Goal: Transaction & Acquisition: Purchase product/service

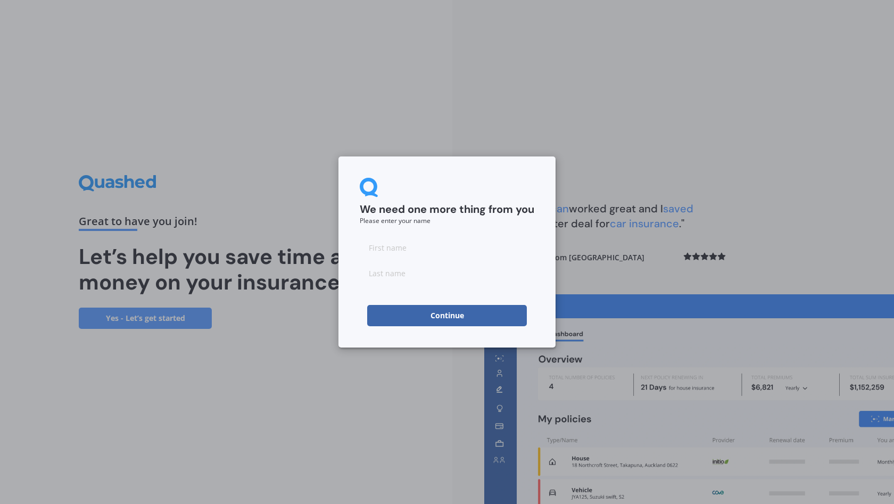
click at [389, 247] on input at bounding box center [447, 247] width 175 height 21
type input "W"
type input "AU"
type input "Wai"
click button "Continue" at bounding box center [447, 315] width 160 height 21
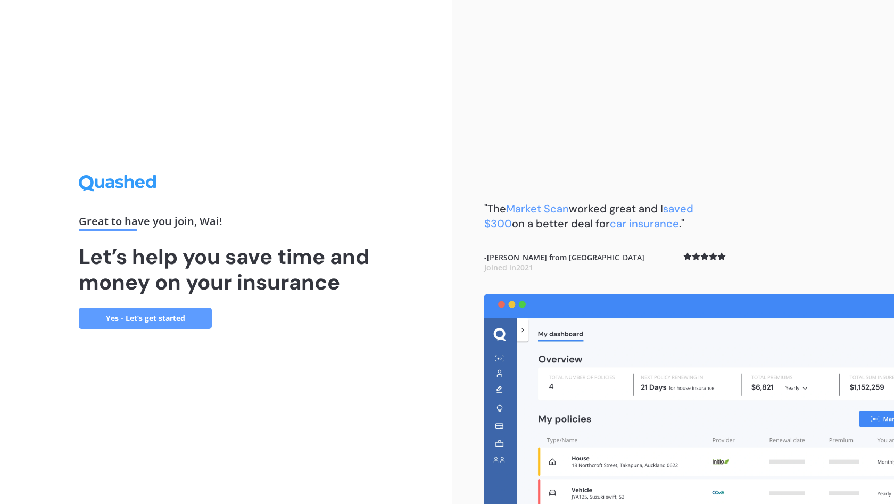
click at [153, 316] on link "Yes - Let’s get started" at bounding box center [145, 318] width 133 height 21
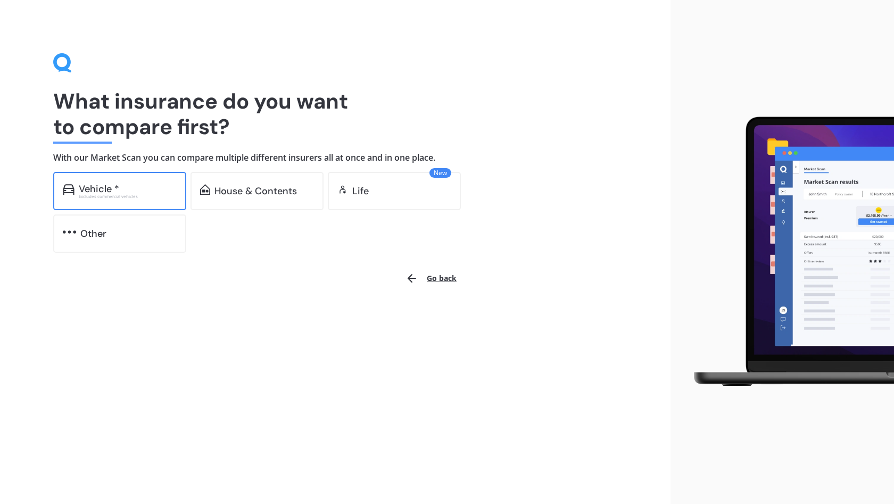
click at [146, 196] on div "Excludes commercial vehicles" at bounding box center [128, 196] width 98 height 4
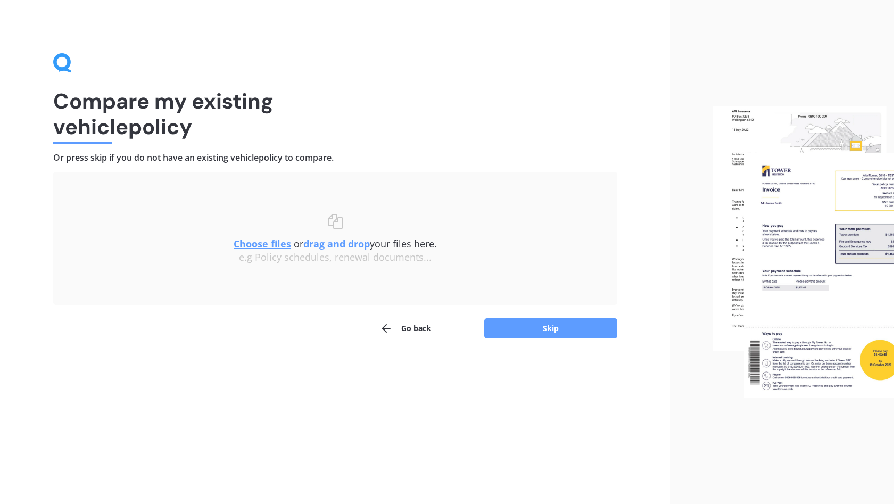
drag, startPoint x: 415, startPoint y: 327, endPoint x: 421, endPoint y: 327, distance: 6.4
click at [418, 327] on button "Go back" at bounding box center [405, 328] width 51 height 21
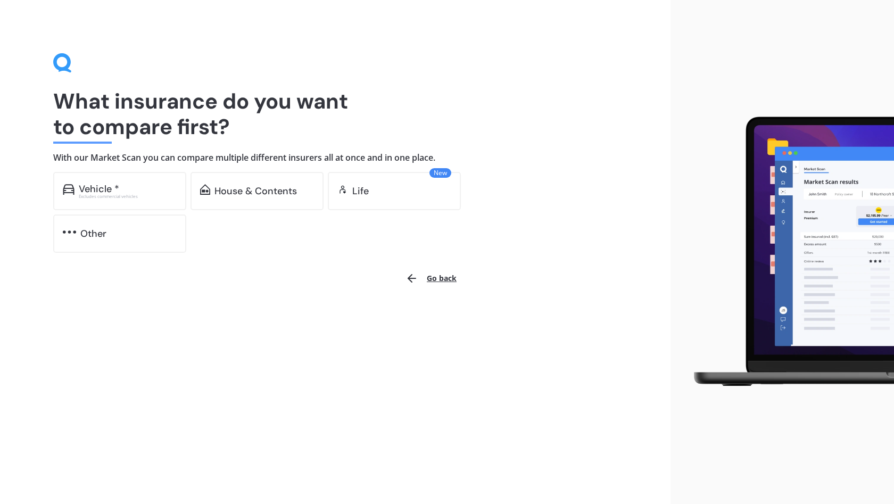
click at [439, 278] on button "Go back" at bounding box center [431, 279] width 64 height 26
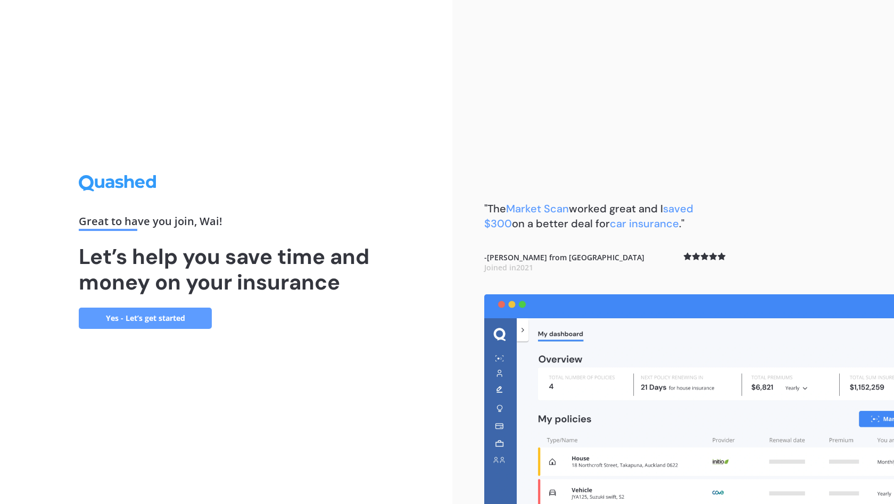
click at [427, 306] on div "Great to have you join , [PERSON_NAME] ! Let’s help you save time and money on …" at bounding box center [226, 252] width 453 height 504
click at [148, 318] on link "Yes - Let’s get started" at bounding box center [145, 318] width 133 height 21
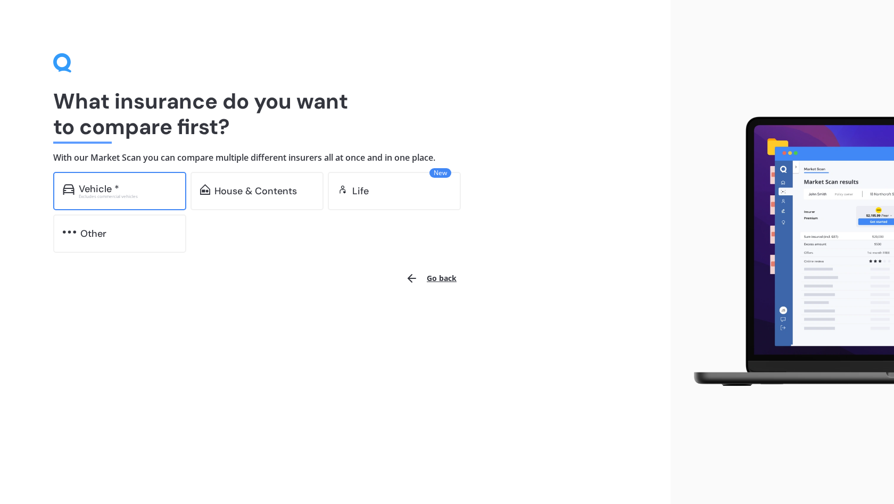
click at [150, 204] on div "Vehicle * Excludes commercial vehicles" at bounding box center [119, 191] width 133 height 38
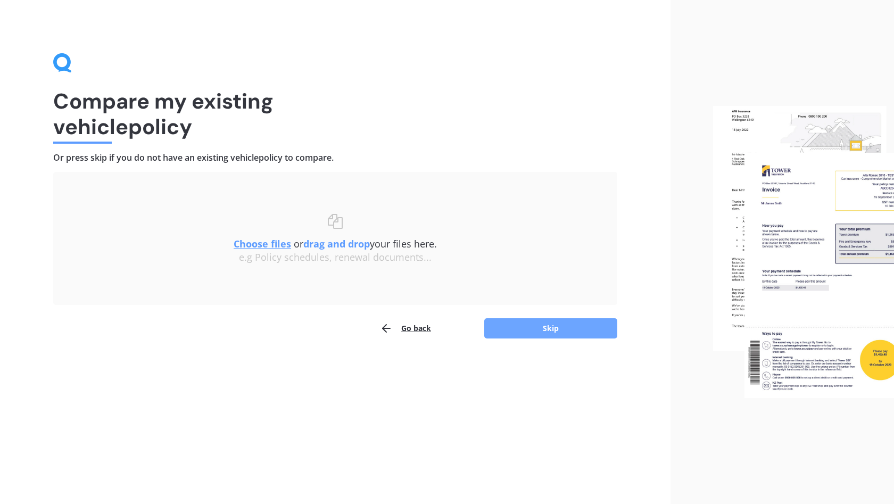
click at [559, 332] on button "Skip" at bounding box center [550, 328] width 133 height 20
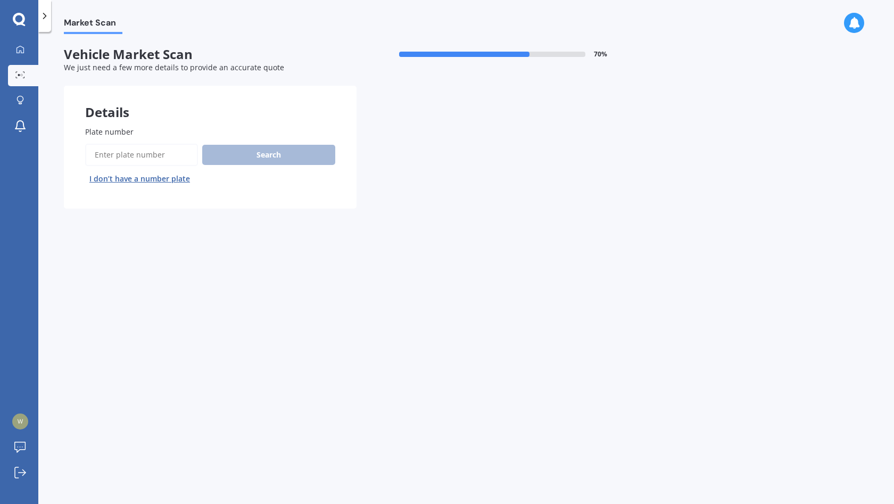
click at [221, 132] on label "Plate number" at bounding box center [208, 131] width 246 height 11
click at [198, 144] on input "Plate number" at bounding box center [141, 155] width 113 height 22
type input "drr565"
click at [296, 158] on button "Search" at bounding box center [268, 155] width 133 height 20
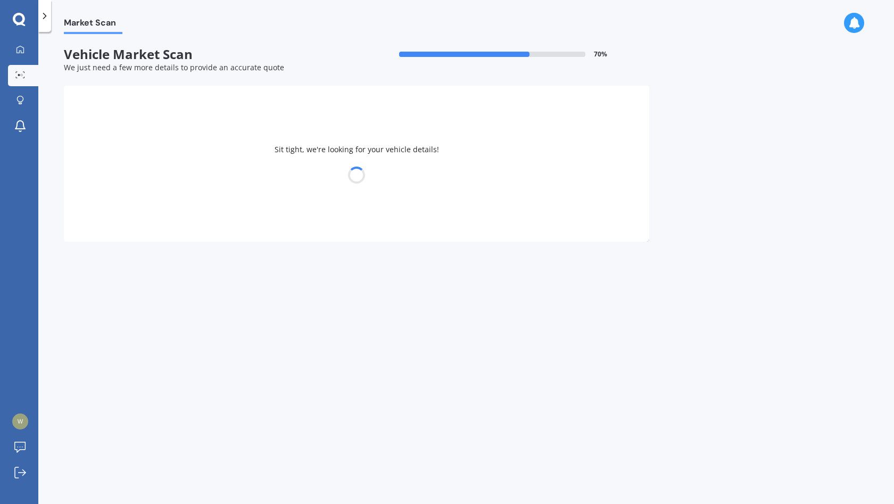
select select "HONDA"
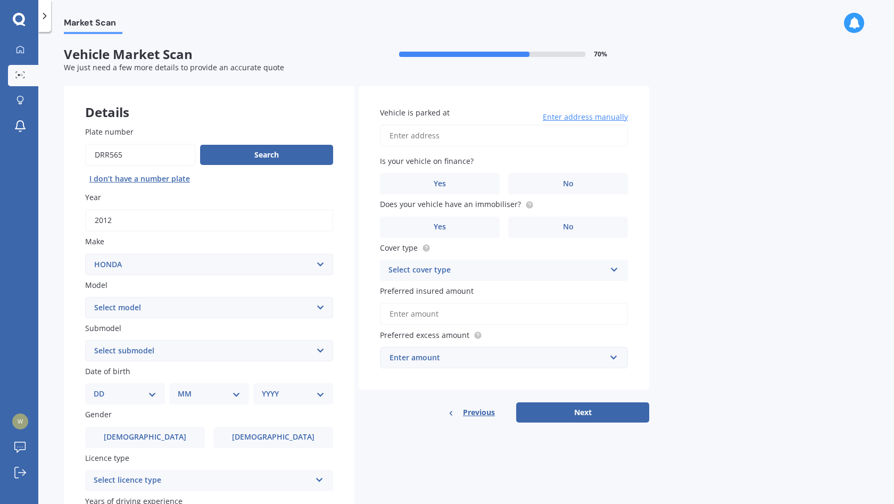
click at [170, 309] on select "Select model Accord Acty Acura Airwave Ascot Avancier Beat Capa City Civic Conc…" at bounding box center [209, 307] width 248 height 21
select select "CR-V"
click at [85, 297] on select "Select model Accord Acty Acura Airwave Ascot Avancier Beat Capa City Civic Conc…" at bounding box center [209, 307] width 248 height 21
click at [193, 355] on select "Select submodel (all other) 2WD 2WD Sport 7 1.5 2WD Touring 1.5 4WD AWD AWD Spo…" at bounding box center [209, 350] width 248 height 21
select select "AWD"
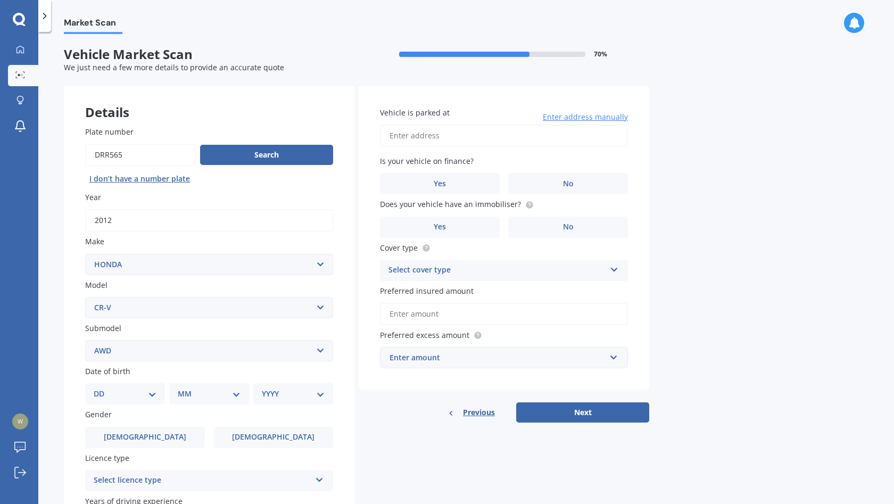
click at [85, 340] on select "Select submodel (all other) 2WD 2WD Sport 7 1.5 2WD Touring 1.5 4WD AWD AWD Spo…" at bounding box center [209, 350] width 248 height 21
click at [117, 392] on select "DD 01 02 03 04 05 06 07 08 09 10 11 12 13 14 15 16 17 18 19 20 21 22 23 24 25 2…" at bounding box center [125, 394] width 63 height 12
select select "07"
click at [94, 388] on select "DD 01 02 03 04 05 06 07 08 09 10 11 12 13 14 15 16 17 18 19 20 21 22 23 24 25 2…" at bounding box center [125, 394] width 63 height 12
click at [202, 391] on select "MM 01 02 03 04 05 06 07 08 09 10 11 12" at bounding box center [211, 394] width 59 height 12
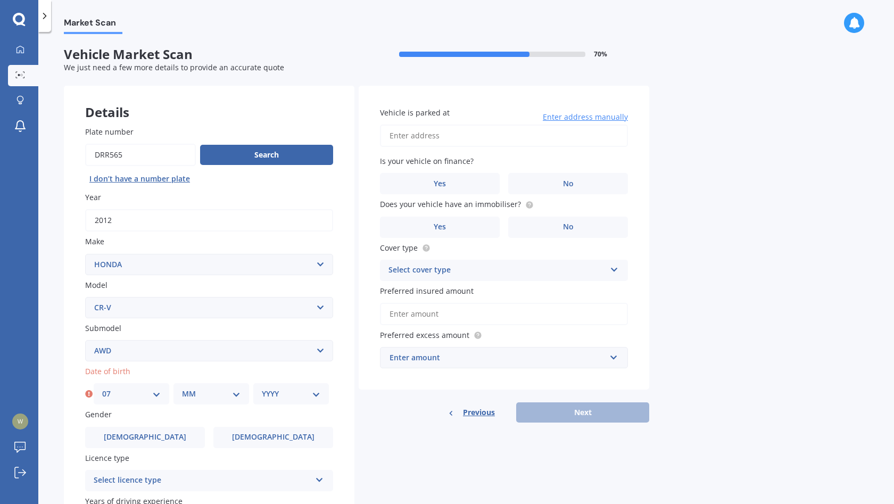
select select "11"
click at [182, 388] on select "MM 01 02 03 04 05 06 07 08 09 10 11 12" at bounding box center [211, 394] width 59 height 12
click at [268, 398] on select "YYYY 2025 2024 2023 2022 2021 2020 2019 2018 2017 2016 2015 2014 2013 2012 2011…" at bounding box center [291, 394] width 59 height 12
select select "1978"
click at [262, 388] on select "YYYY 2025 2024 2023 2022 2021 2020 2019 2018 2017 2016 2015 2014 2013 2012 2011…" at bounding box center [291, 394] width 59 height 12
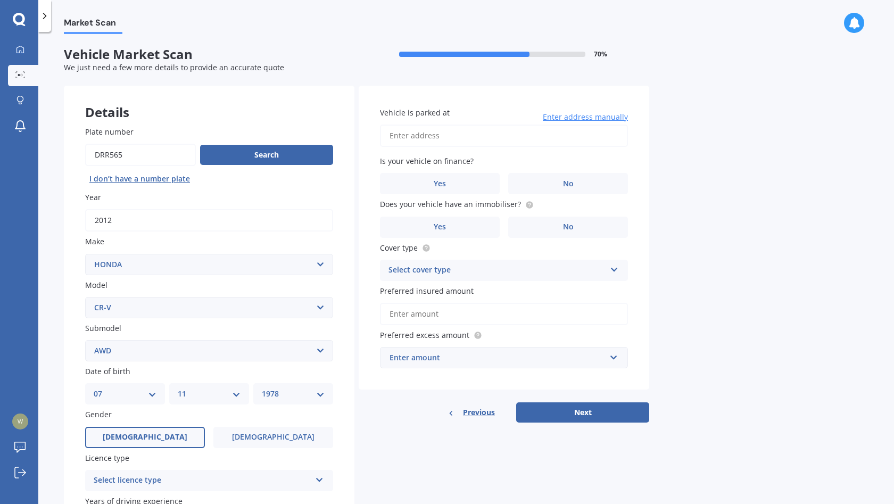
click at [183, 439] on label "[DEMOGRAPHIC_DATA]" at bounding box center [145, 437] width 120 height 21
click at [0, 0] on input "[DEMOGRAPHIC_DATA]" at bounding box center [0, 0] width 0 height 0
click at [202, 482] on div "Select licence type" at bounding box center [202, 480] width 217 height 13
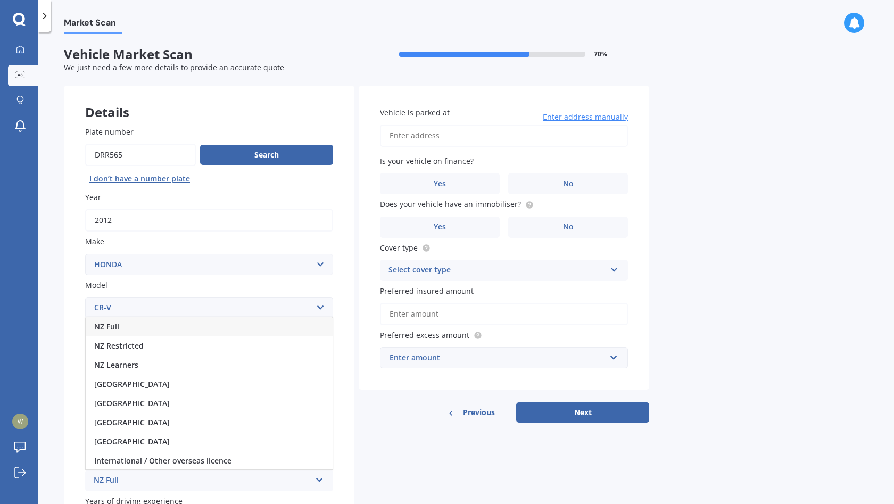
click at [155, 330] on div "NZ Full" at bounding box center [209, 326] width 247 height 19
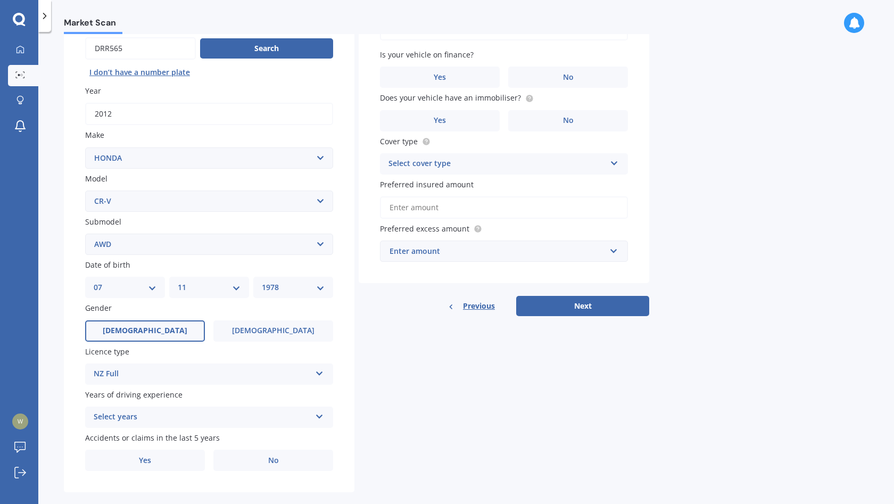
scroll to position [122, 0]
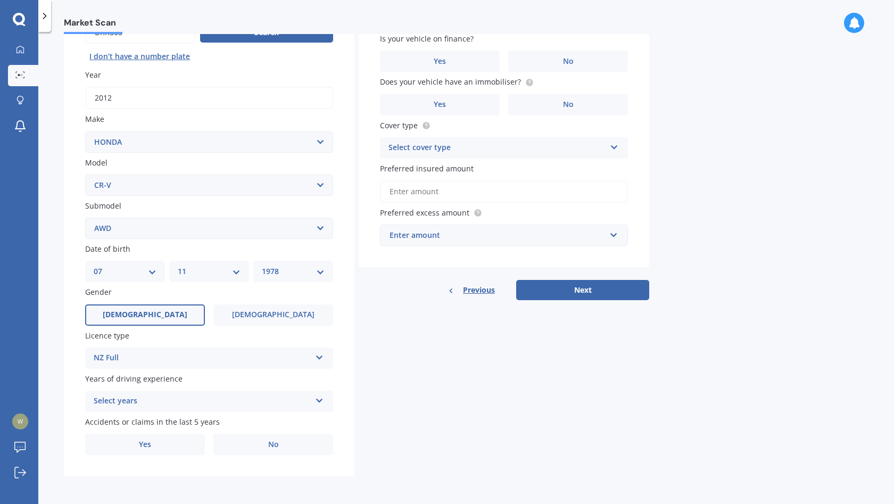
click at [228, 395] on div "Select years" at bounding box center [202, 401] width 217 height 13
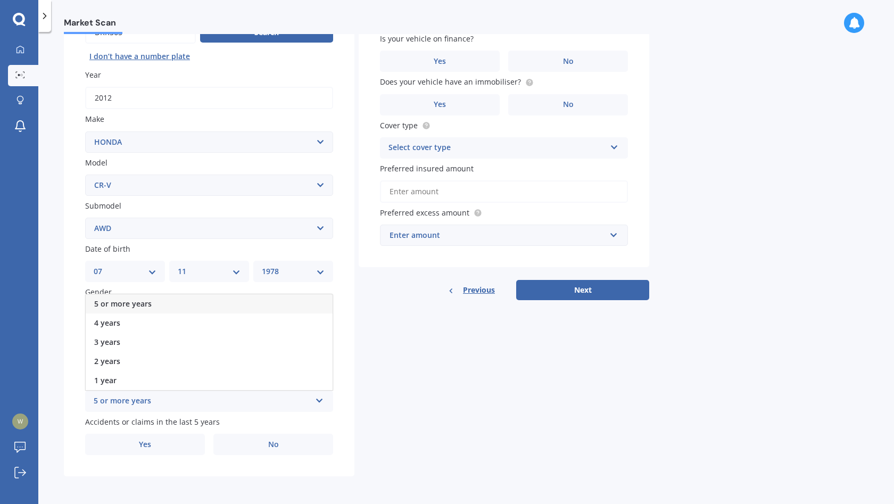
click at [212, 306] on div "5 or more years" at bounding box center [209, 303] width 247 height 19
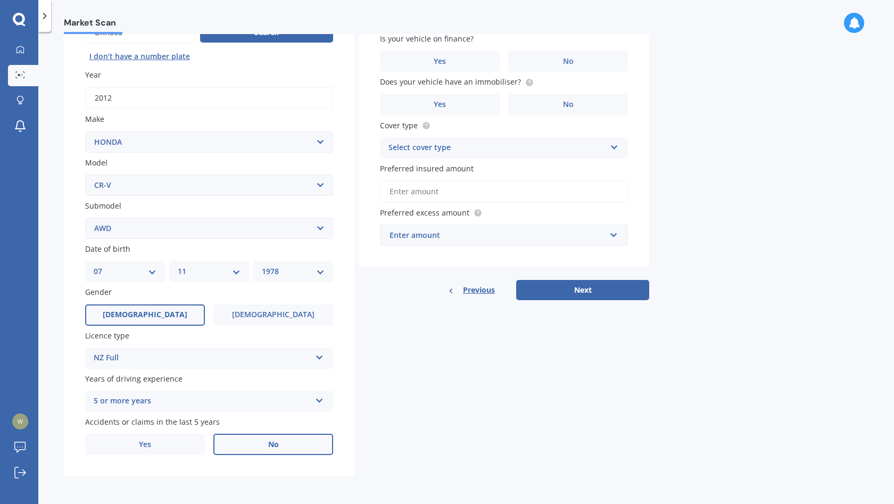
click at [254, 448] on label "No" at bounding box center [273, 444] width 120 height 21
click at [0, 0] on input "No" at bounding box center [0, 0] width 0 height 0
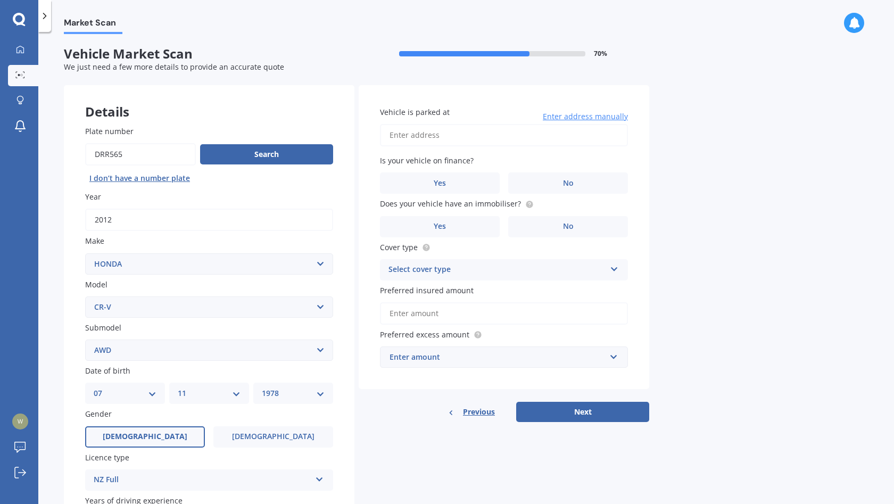
scroll to position [0, 0]
click at [465, 136] on input "Vehicle is parked at" at bounding box center [504, 136] width 248 height 22
type input "[STREET_ADDRESS]"
click at [471, 182] on label "Yes" at bounding box center [440, 183] width 120 height 21
click at [0, 0] on input "Yes" at bounding box center [0, 0] width 0 height 0
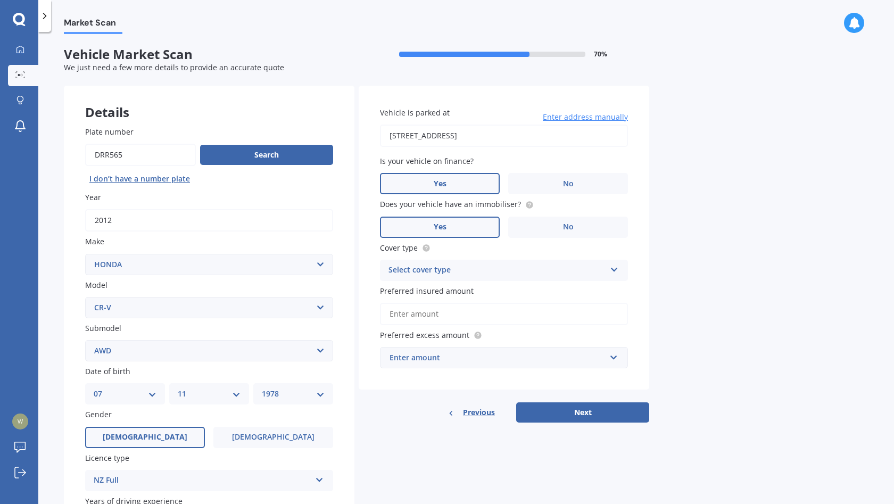
click at [465, 226] on label "Yes" at bounding box center [440, 227] width 120 height 21
click at [0, 0] on input "Yes" at bounding box center [0, 0] width 0 height 0
click at [482, 269] on div "Select cover type" at bounding box center [497, 270] width 217 height 13
click at [487, 295] on div "Comprehensive" at bounding box center [504, 291] width 247 height 19
click at [441, 317] on input "Preferred insured amount" at bounding box center [504, 314] width 248 height 22
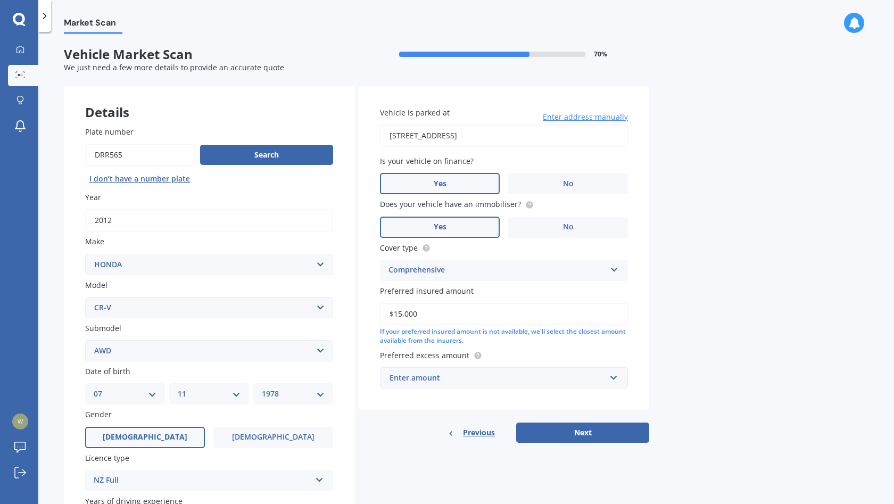
type input "$15,000"
click at [450, 375] on div "Enter amount" at bounding box center [498, 378] width 216 height 12
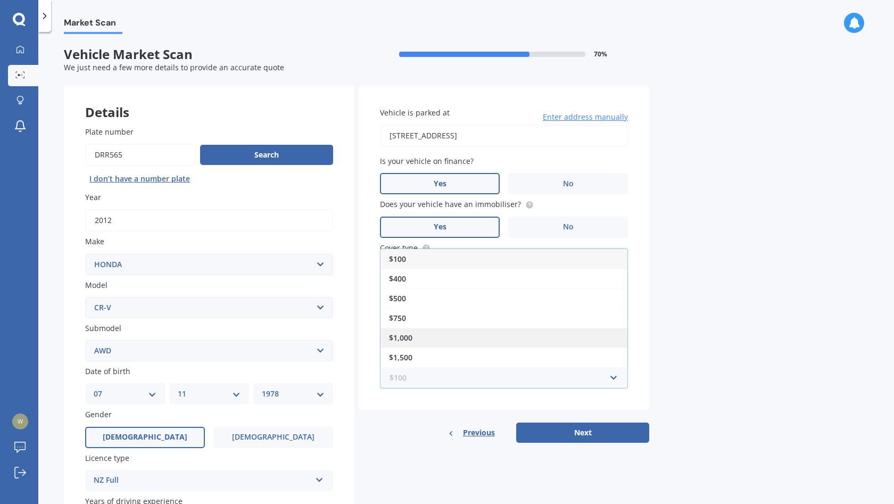
scroll to position [19, 0]
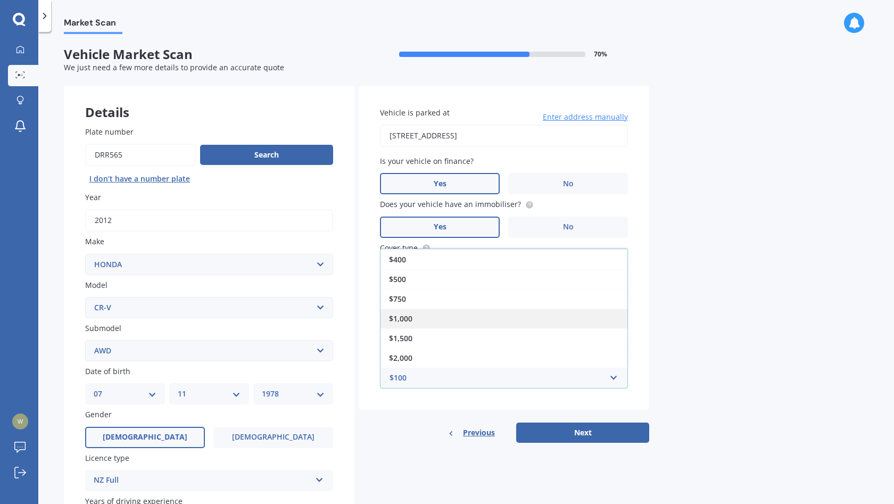
click at [455, 317] on div "$1,000" at bounding box center [504, 319] width 247 height 20
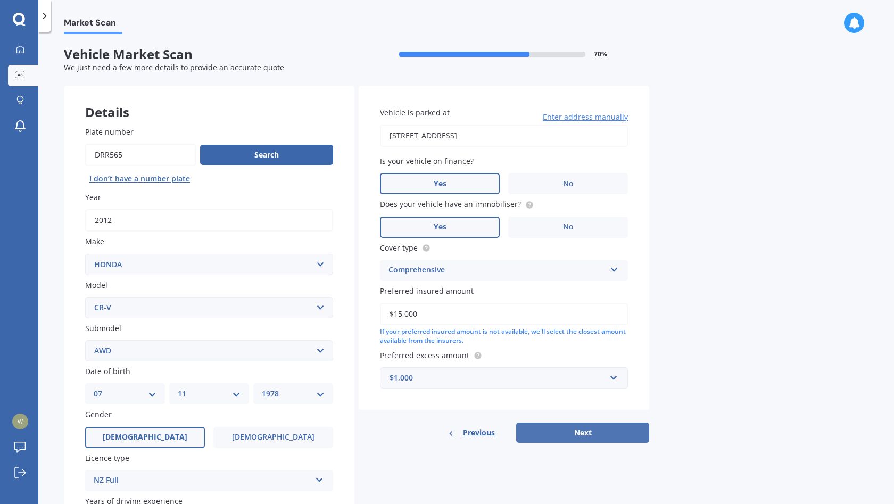
click at [586, 436] on button "Next" at bounding box center [582, 433] width 133 height 20
select select "07"
select select "11"
select select "1978"
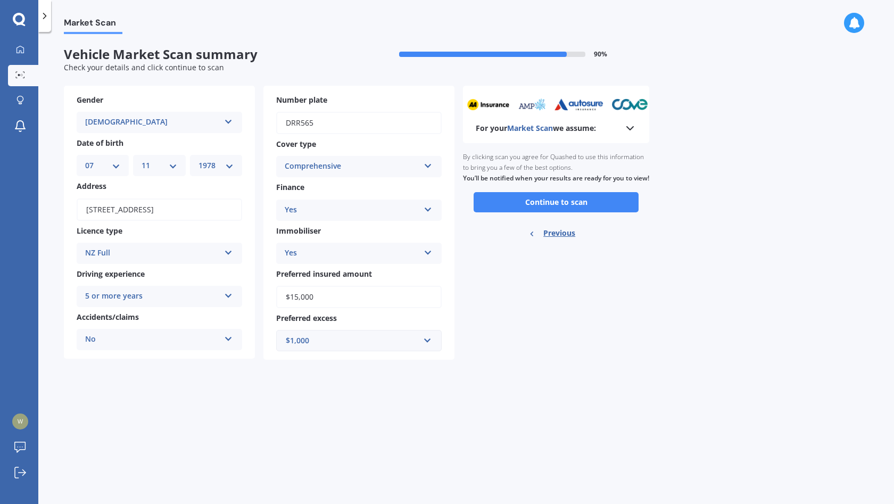
click at [548, 198] on button "Continue to scan" at bounding box center [556, 202] width 165 height 20
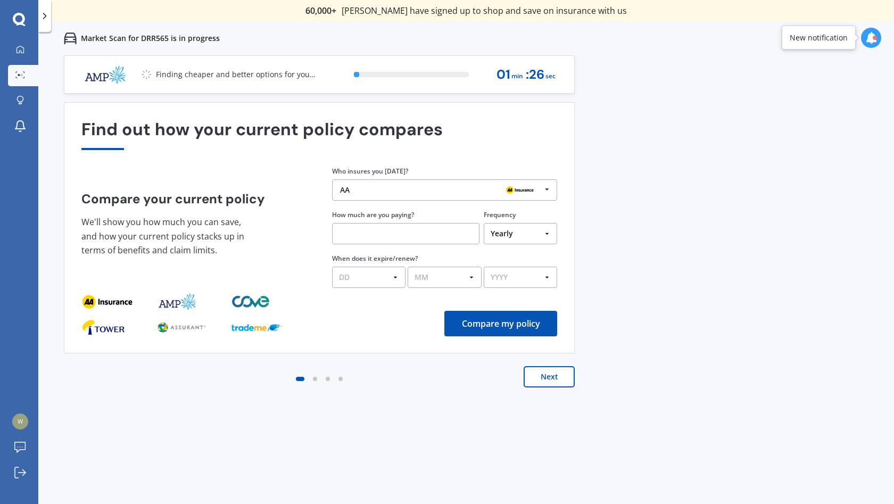
click at [431, 192] on div "AA" at bounding box center [440, 190] width 201 height 9
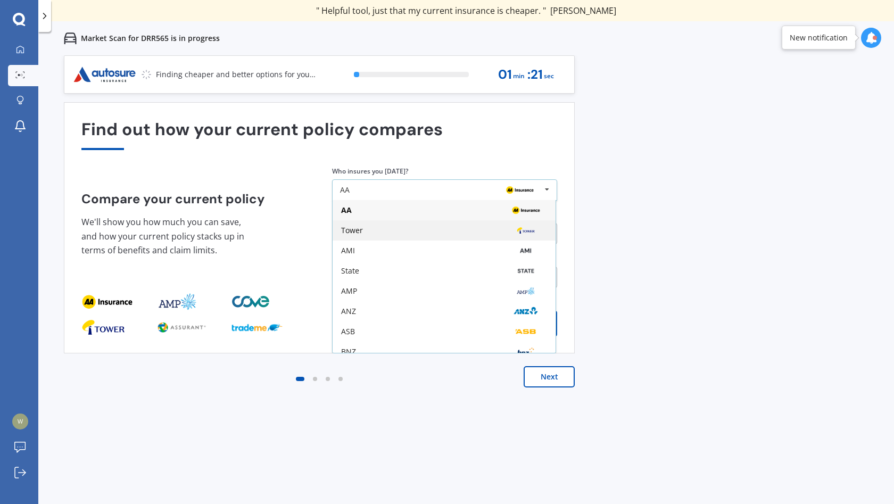
click at [394, 233] on div "Tower" at bounding box center [444, 230] width 206 height 9
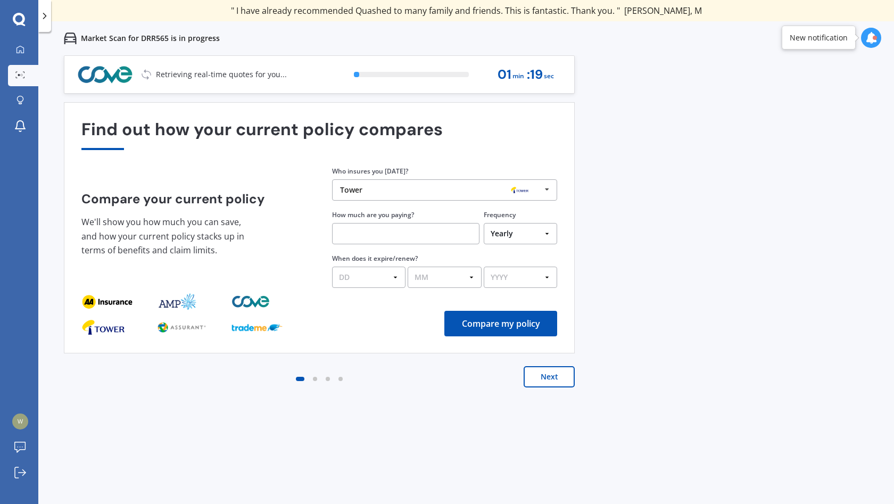
click at [393, 232] on input "text" at bounding box center [405, 233] width 147 height 21
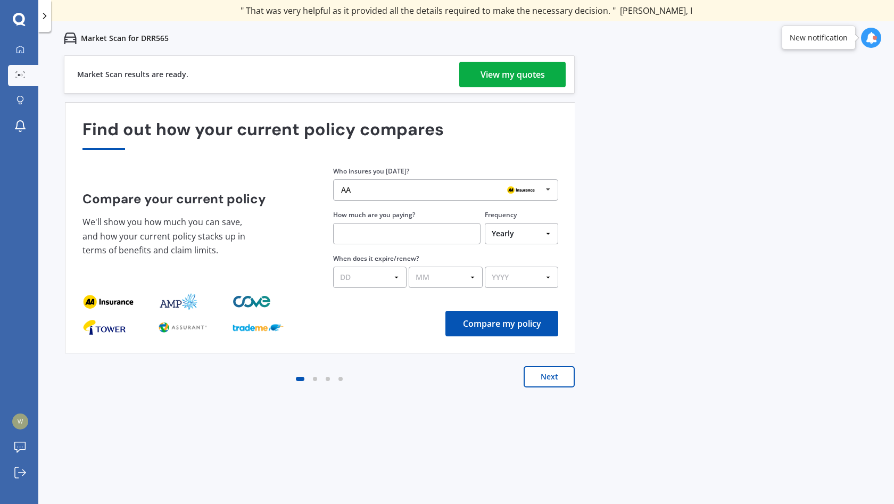
click at [359, 229] on input "text" at bounding box center [406, 233] width 147 height 21
type input "$760.00"
click at [388, 275] on select "DD 01 02 03 04 05 06 07 08 09 10 11 12 13 14 15 16 17 18 19 20 21 22 23 24 25 2…" at bounding box center [368, 277] width 73 height 21
select select "11"
click at [332, 267] on select "DD 01 02 03 04 05 06 07 08 09 10 11 12 13 14 15 16 17 18 19 20 21 22 23 24 25 2…" at bounding box center [368, 277] width 73 height 21
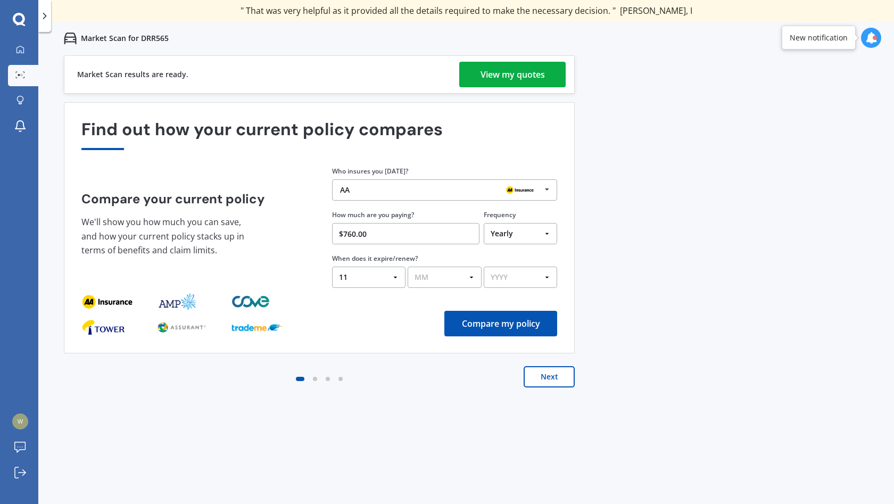
click at [463, 283] on select "MM 01 02 03 04 05 06 07 08 09 10 11 12" at bounding box center [444, 277] width 73 height 21
select select "11"
click at [408, 267] on select "MM 01 02 03 04 05 06 07 08 09 10 11 12" at bounding box center [444, 277] width 73 height 21
drag, startPoint x: 532, startPoint y: 280, endPoint x: 537, endPoint y: 283, distance: 6.1
click at [537, 281] on select "YYYY 2026 2025 2024" at bounding box center [520, 277] width 73 height 21
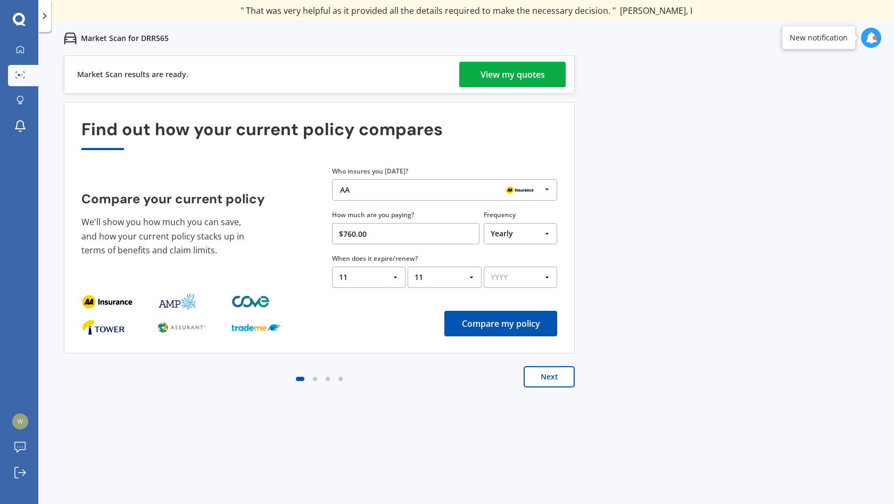
select select "2025"
click at [484, 267] on select "YYYY 2026 2025 2024" at bounding box center [520, 277] width 73 height 21
click at [497, 326] on button "Compare my policy" at bounding box center [501, 324] width 113 height 26
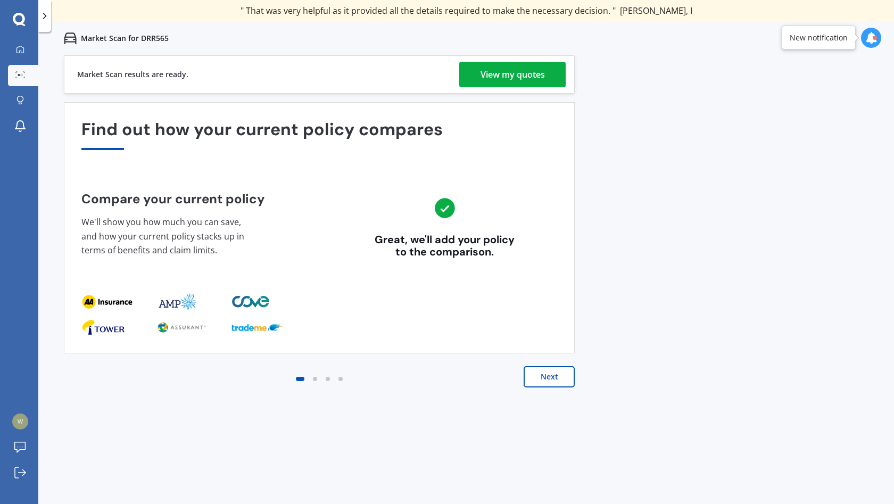
click at [546, 376] on button "Next" at bounding box center [549, 376] width 51 height 21
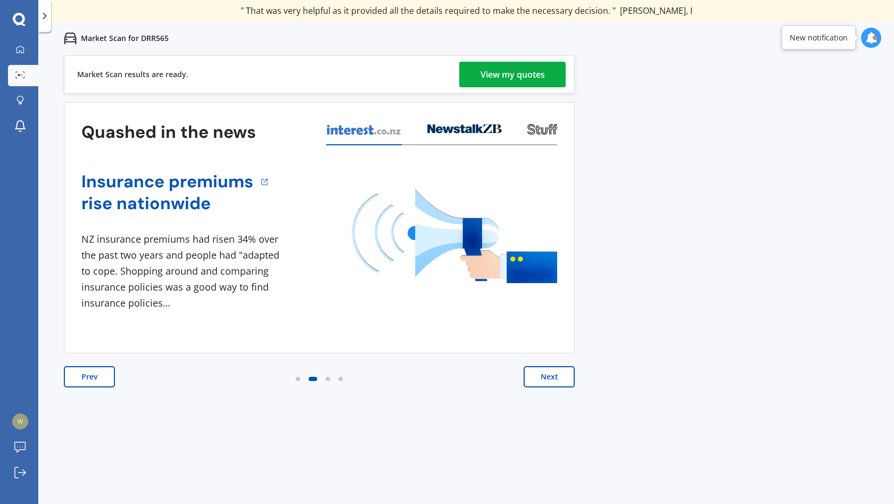
click at [558, 372] on button "Next" at bounding box center [549, 376] width 51 height 21
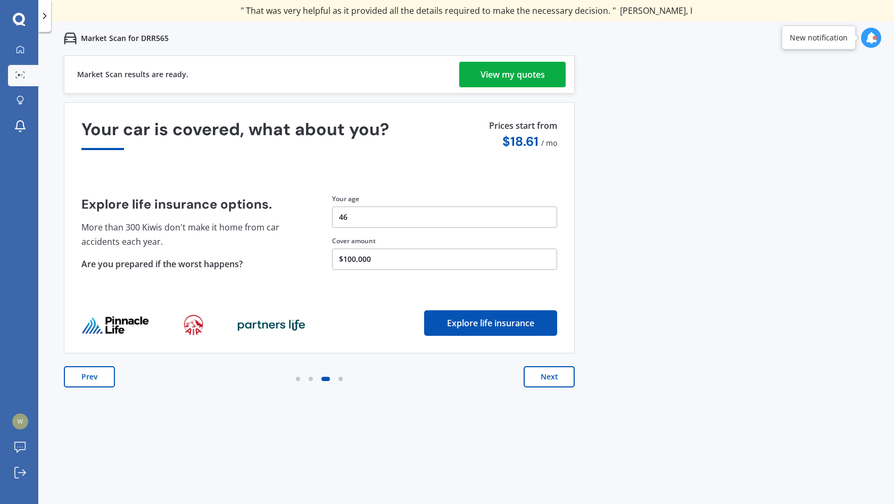
click at [559, 377] on button "Next" at bounding box center [549, 376] width 51 height 21
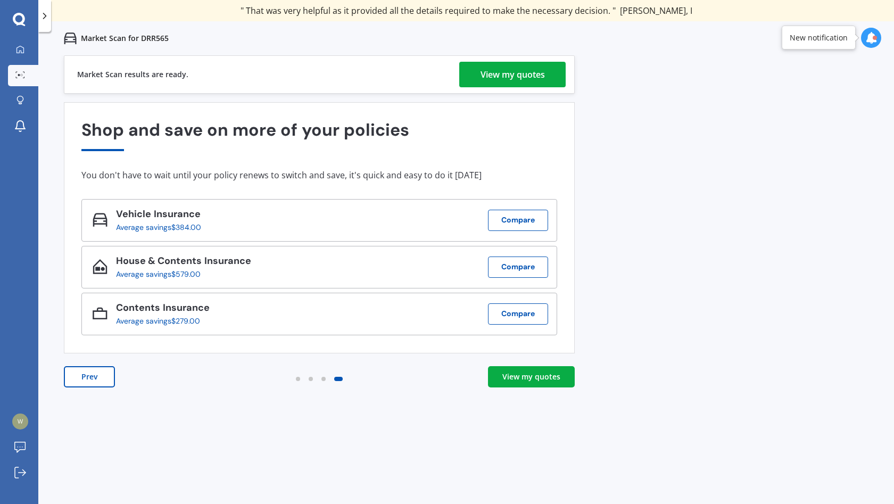
click at [541, 380] on div "View my quotes" at bounding box center [532, 377] width 58 height 11
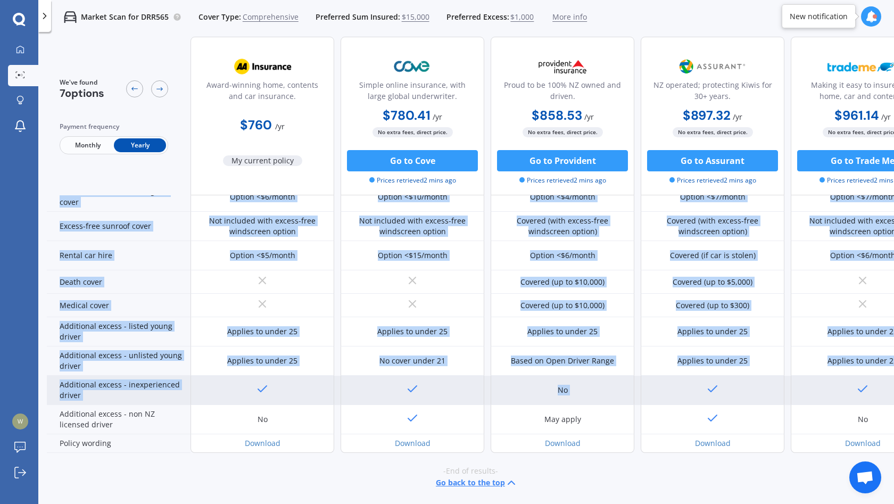
drag, startPoint x: 612, startPoint y: 504, endPoint x: 664, endPoint y: 393, distance: 122.2
click at [664, 393] on div "We've found 7 options Payment frequency Monthly Yearly Award-winning home, cont…" at bounding box center [471, 288] width 848 height 502
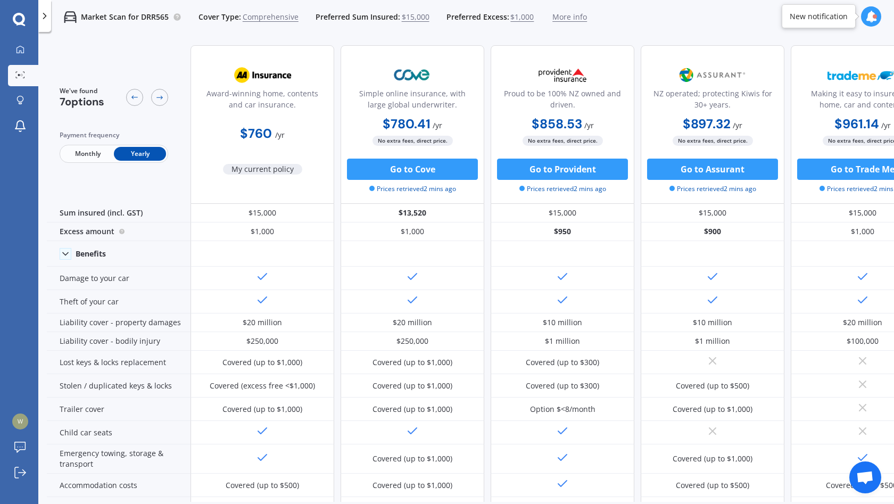
click at [22, 20] on icon at bounding box center [19, 19] width 12 height 12
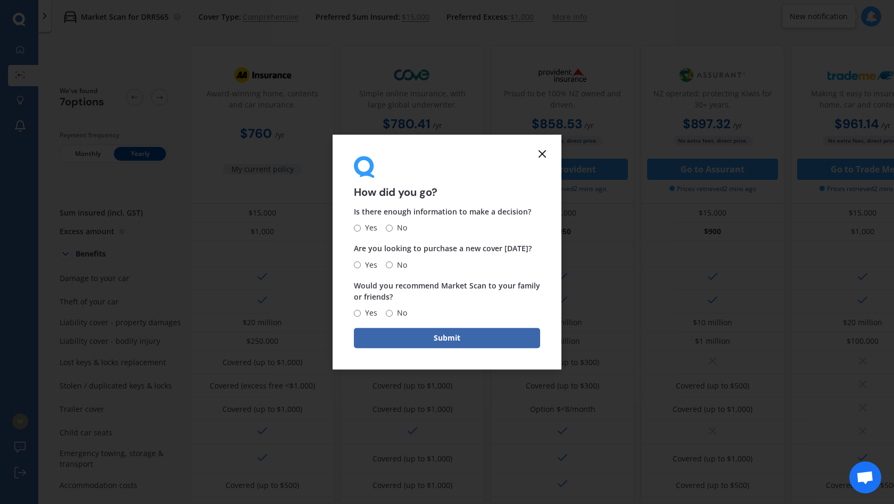
click at [543, 154] on line at bounding box center [542, 154] width 6 height 6
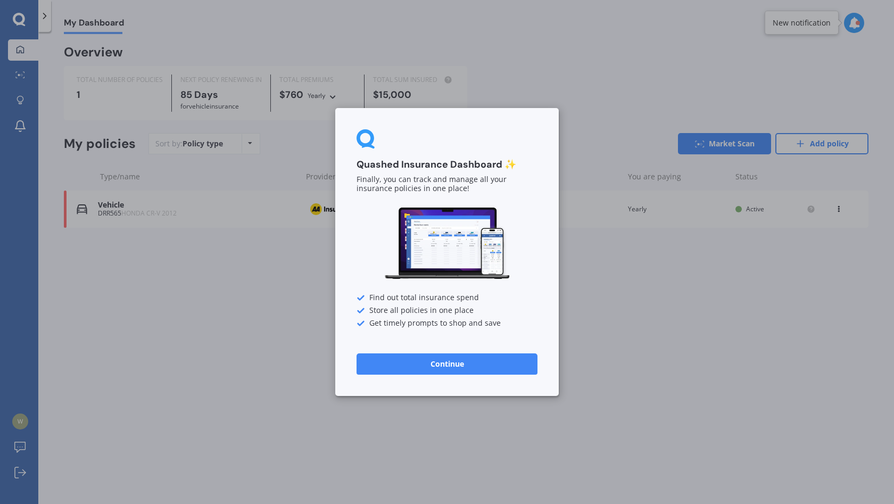
click at [59, 299] on div "Quashed Insurance Dashboard ✨ Finally, you can track and manage all your insura…" at bounding box center [447, 252] width 894 height 504
drag, startPoint x: 22, startPoint y: 47, endPoint x: 27, endPoint y: 54, distance: 8.3
click at [22, 50] on div "Quashed Insurance Dashboard ✨ Finally, you can track and manage all your insura…" at bounding box center [447, 252] width 894 height 504
click at [437, 367] on button "Continue" at bounding box center [447, 364] width 181 height 21
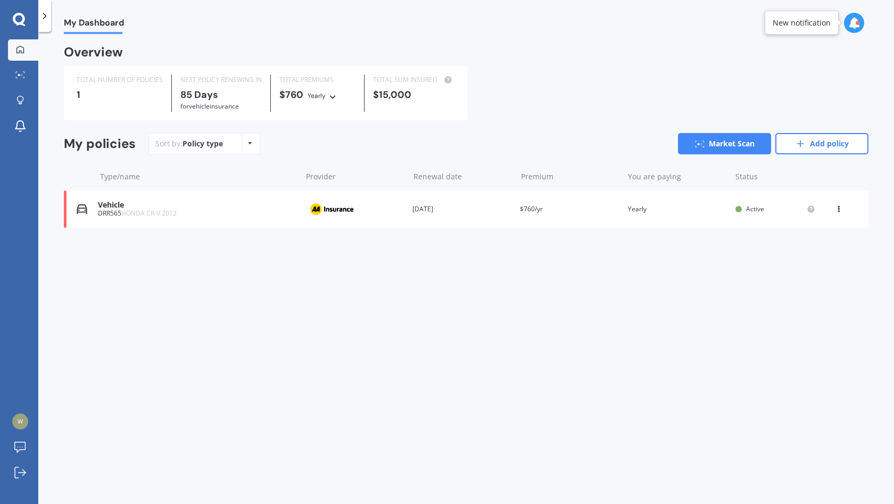
click at [853, 23] on icon at bounding box center [855, 23] width 12 height 12
click at [851, 22] on icon at bounding box center [855, 23] width 12 height 12
